Goal: Task Accomplishment & Management: Manage account settings

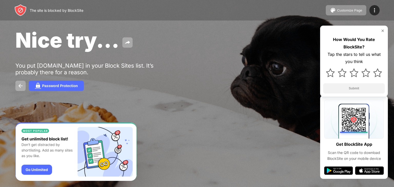
click at [193, 36] on div "Nice try..." at bounding box center [160, 40] width 291 height 25
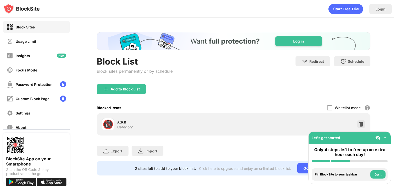
scroll to position [6, 0]
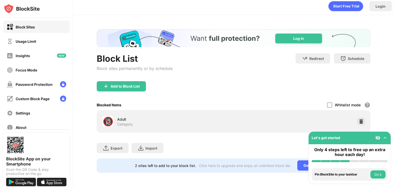
click at [24, 48] on div "Block Sites Usage Limit Insights Focus Mode Password Protection Custom Block Pa…" at bounding box center [36, 77] width 73 height 119
click at [26, 47] on div "Usage Limit" at bounding box center [36, 41] width 67 height 12
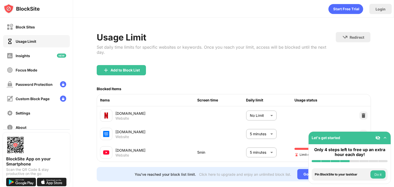
scroll to position [14, 0]
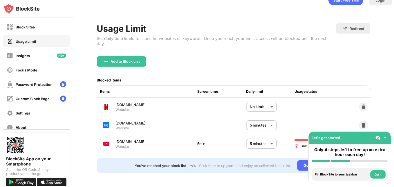
click at [260, 138] on body "Block Sites Usage Limit Insights Focus Mode Password Protection Custom Block Pa…" at bounding box center [197, 93] width 394 height 187
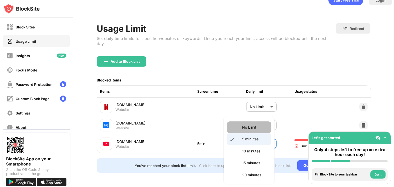
click at [261, 126] on p "No Limit" at bounding box center [255, 128] width 26 height 6
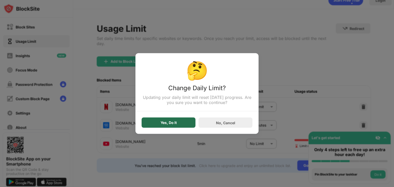
click at [174, 126] on div "Yes, Do It" at bounding box center [169, 123] width 54 height 10
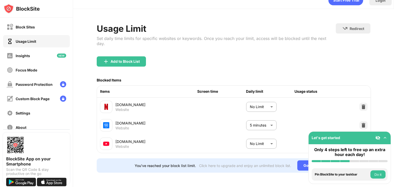
click at [262, 136] on body "Block Sites Usage Limit Insights Focus Mode Password Protection Custom Block Pa…" at bounding box center [197, 93] width 394 height 187
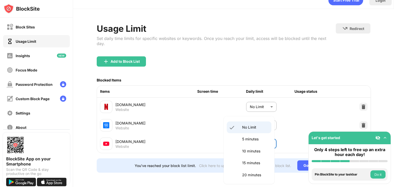
scroll to position [35, 0]
click at [258, 167] on p "30 minutes" at bounding box center [255, 164] width 26 height 6
type input "**"
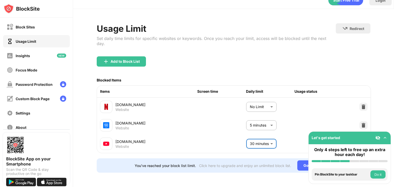
click at [188, 23] on div "Usage Limit" at bounding box center [216, 28] width 239 height 11
